Goal: Complete application form

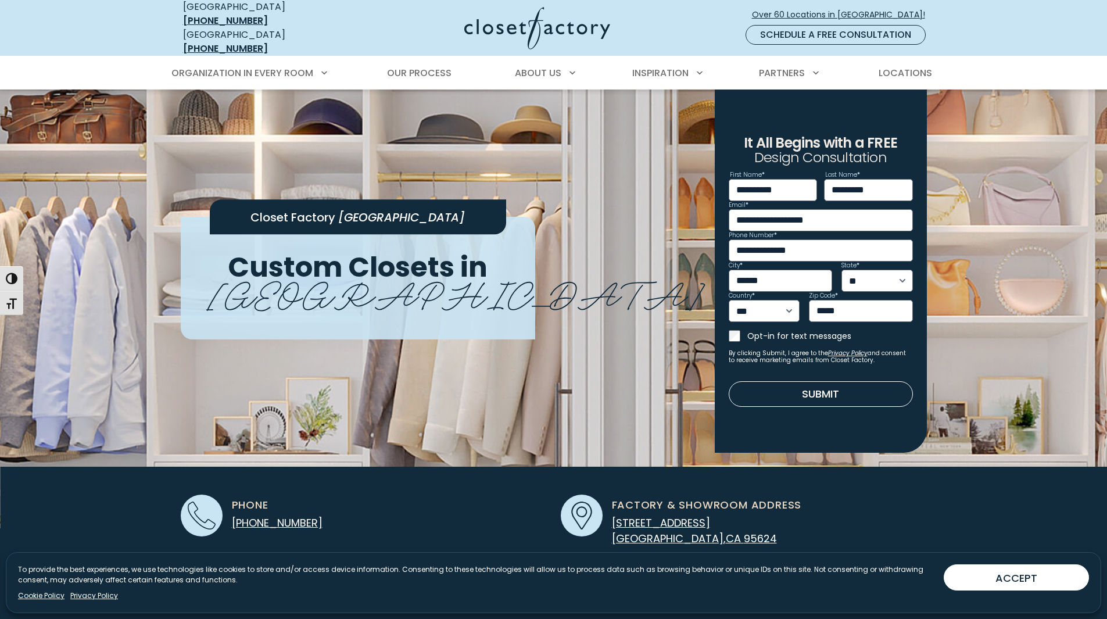
select select "**"
click at [824, 388] on button "Submit" at bounding box center [821, 394] width 184 height 26
